Goal: Contribute content: Add original content to the website for others to see

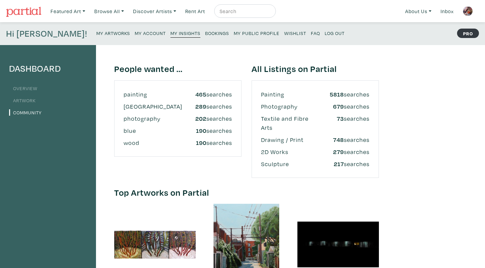
click at [37, 93] on ul "Overview Artwork Community" at bounding box center [48, 100] width 78 height 33
click at [35, 97] on li "Artwork" at bounding box center [48, 100] width 78 height 9
click at [33, 102] on link "Artwork" at bounding box center [22, 100] width 27 height 6
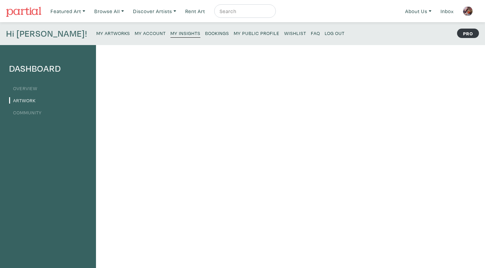
click at [25, 115] on li "Community" at bounding box center [48, 112] width 78 height 9
click at [234, 31] on small "My Public Profile" at bounding box center [257, 33] width 46 height 6
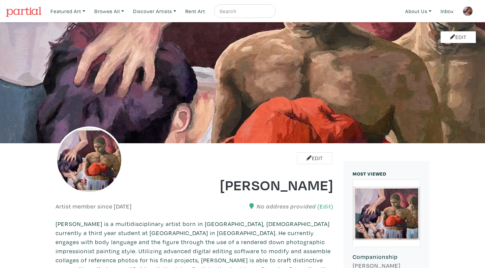
click at [473, 13] on link at bounding box center [468, 11] width 16 height 16
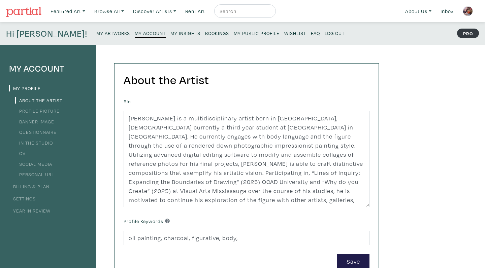
click at [170, 37] on link "My Insights" at bounding box center [185, 32] width 30 height 9
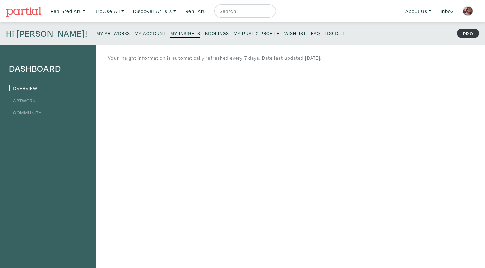
click at [340, 2] on nav "Featured Art Smalls Landscapes Abstracts New Contemporary The Minimalist Bold D…" at bounding box center [242, 11] width 485 height 22
click at [26, 99] on link "Artwork" at bounding box center [22, 100] width 27 height 6
click at [96, 36] on link "My Artworks" at bounding box center [113, 32] width 34 height 9
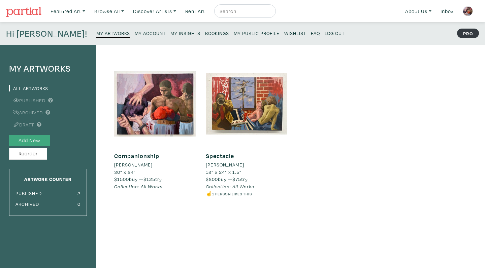
click at [23, 138] on button "Add New" at bounding box center [29, 141] width 41 height 12
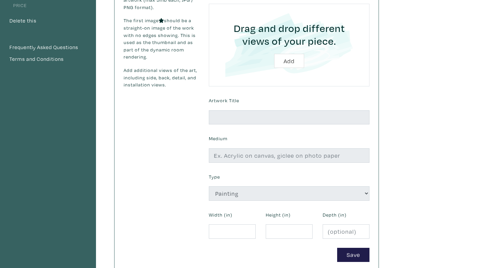
scroll to position [86, 0]
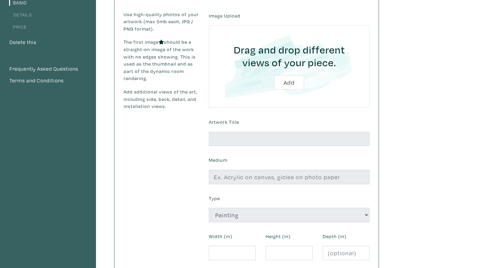
click at [286, 82] on input "file" at bounding box center [289, 67] width 142 height 64
type input "C:\fakepath\09_CG2024_THESHAME.JPG"
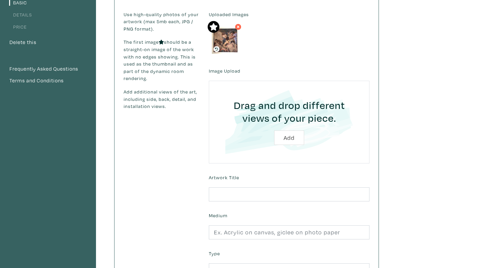
click at [224, 40] on img at bounding box center [225, 40] width 27 height 27
click at [224, 48] on img at bounding box center [225, 40] width 27 height 27
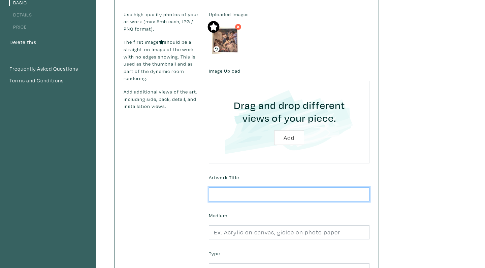
click at [230, 195] on input "text" at bounding box center [289, 195] width 161 height 14
type input "The Shame"
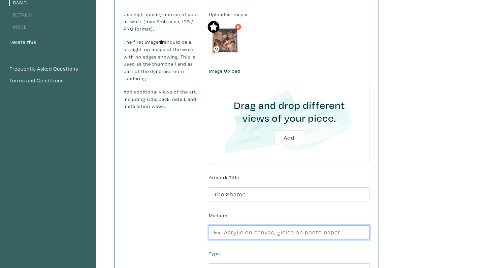
click at [255, 235] on input "text" at bounding box center [289, 233] width 161 height 14
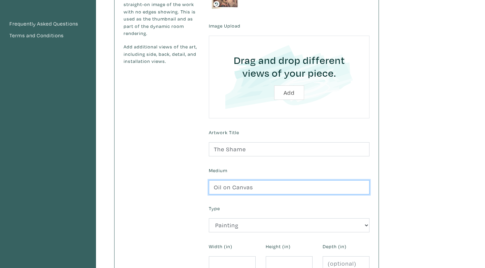
scroll to position [189, 0]
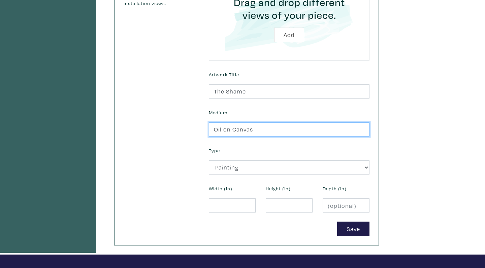
type input "Oil on Canvas"
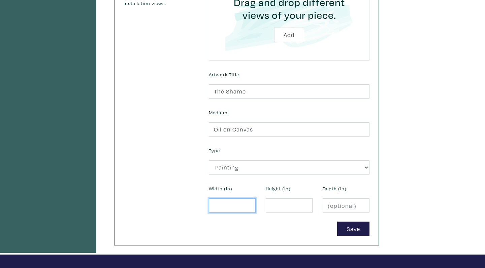
click at [235, 202] on input "number" at bounding box center [232, 206] width 47 height 14
type input "24"
click at [279, 205] on input "number" at bounding box center [289, 206] width 47 height 14
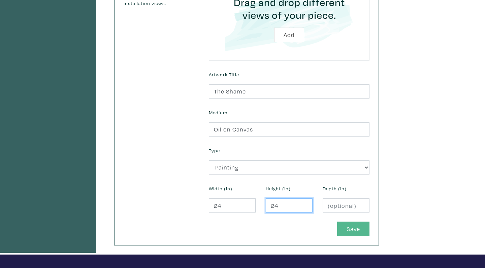
type input "24"
click at [345, 227] on button "Save" at bounding box center [353, 229] width 32 height 14
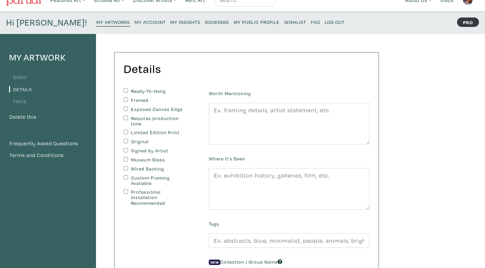
scroll to position [78, 0]
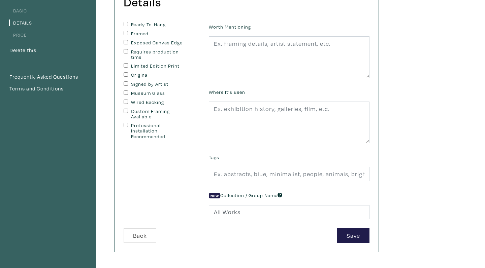
click at [127, 74] on input "Original" at bounding box center [126, 74] width 4 height 4
checkbox input "true"
click at [126, 24] on input "Ready-To-Hang" at bounding box center [126, 24] width 4 height 4
checkbox input "true"
click at [349, 235] on button "Save" at bounding box center [353, 236] width 32 height 14
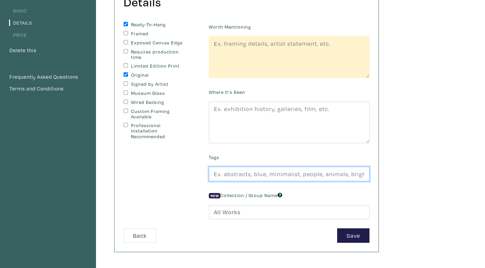
click at [243, 177] on input "text" at bounding box center [289, 174] width 161 height 14
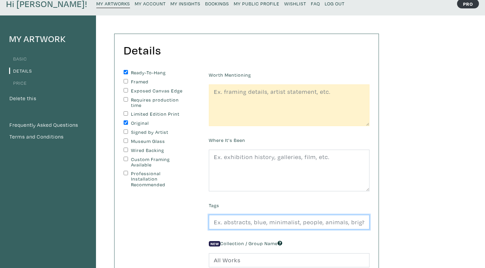
scroll to position [31, 0]
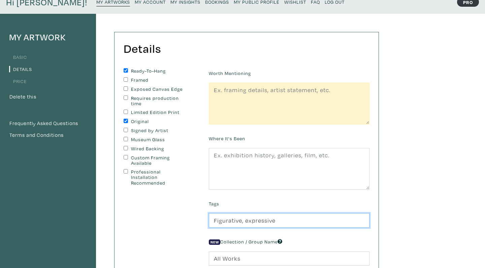
type input "Figurative, expressive"
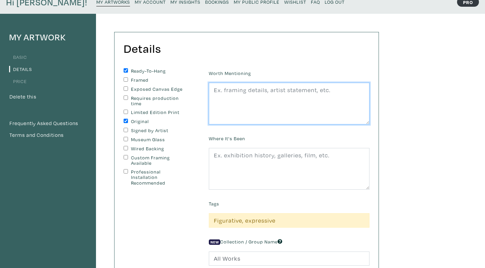
click at [247, 98] on textarea at bounding box center [289, 104] width 161 height 42
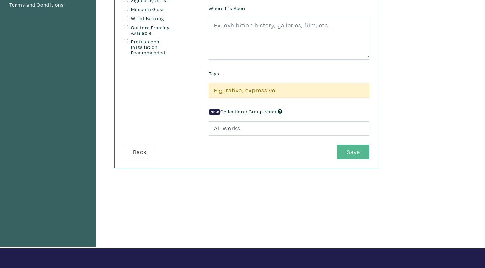
scroll to position [136, 0]
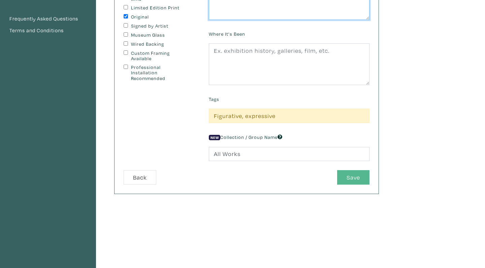
type textarea "Hanged with d-hooks and a wire."
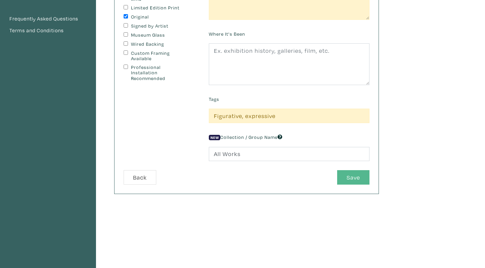
click at [347, 175] on button "Save" at bounding box center [353, 177] width 32 height 14
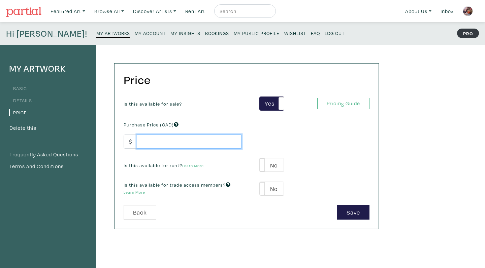
click at [168, 143] on input "number" at bounding box center [189, 142] width 105 height 14
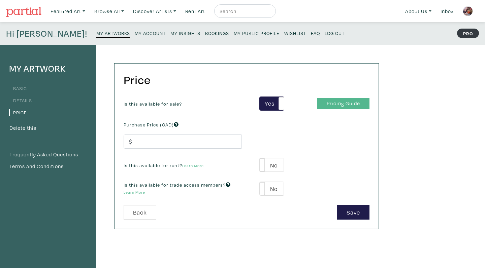
click at [338, 106] on link "Pricing Guide" at bounding box center [343, 104] width 52 height 12
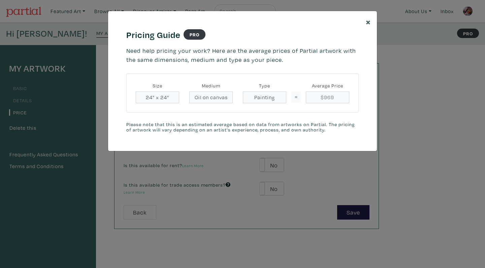
click at [367, 23] on span "×" at bounding box center [368, 22] width 5 height 12
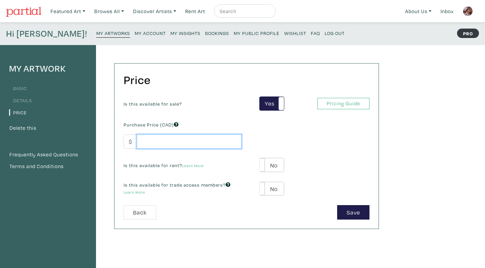
click at [201, 141] on input "number" at bounding box center [189, 142] width 105 height 14
type input "700"
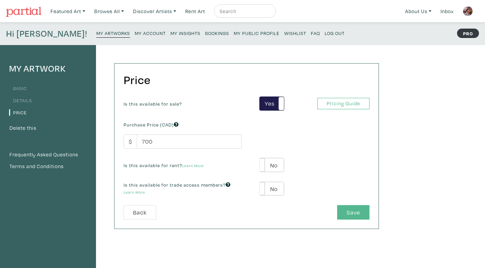
click at [352, 215] on button "Save" at bounding box center [353, 212] width 32 height 14
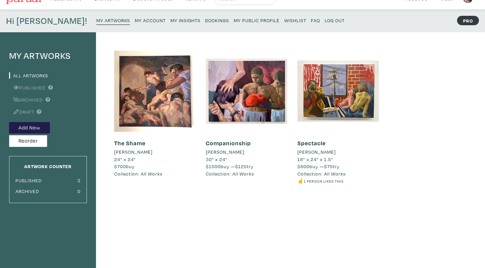
scroll to position [17, 0]
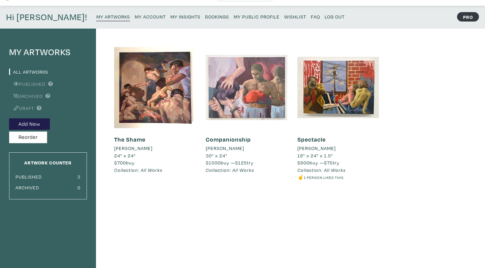
click at [260, 90] on div at bounding box center [247, 88] width 82 height 82
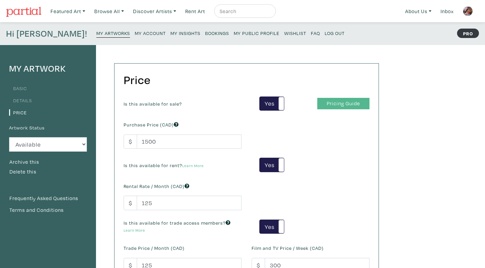
click at [337, 102] on link "Pricing Guide" at bounding box center [343, 104] width 52 height 12
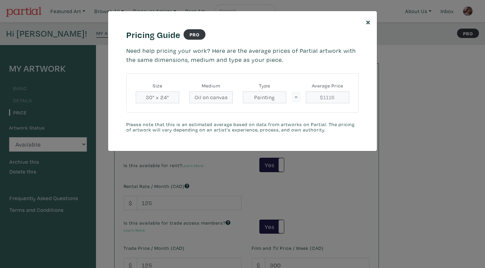
click at [367, 22] on span "×" at bounding box center [368, 22] width 5 height 12
